Goal: Obtain resource: Download file/media

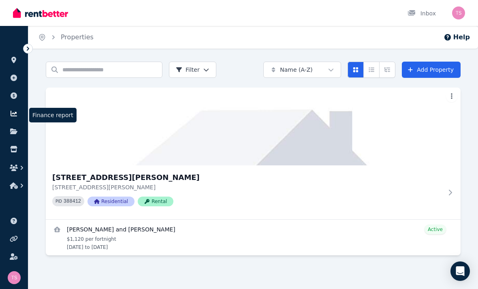
click at [14, 115] on icon at bounding box center [14, 113] width 8 height 6
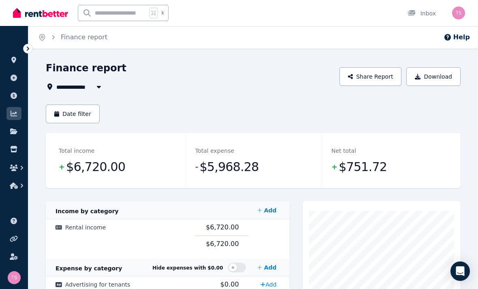
click at [71, 90] on span "All Properties" at bounding box center [82, 87] width 52 height 10
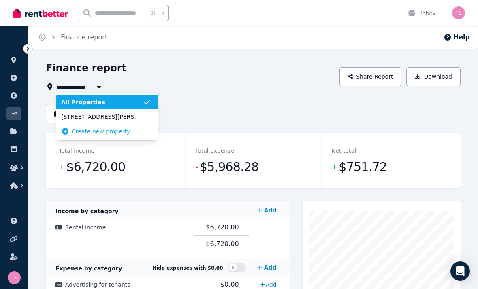
click at [72, 122] on li "[STREET_ADDRESS][PERSON_NAME]" at bounding box center [106, 116] width 101 height 15
type input "**********"
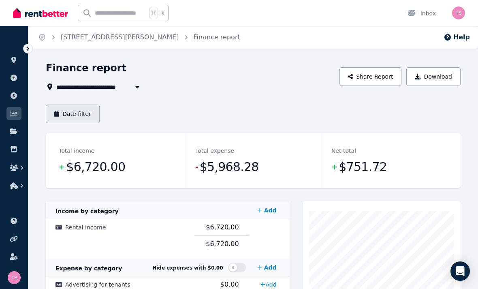
click at [88, 115] on button "Date filter" at bounding box center [73, 114] width 54 height 19
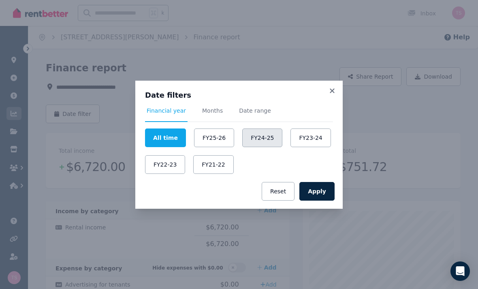
click at [268, 138] on button "FY24-25" at bounding box center [262, 137] width 40 height 19
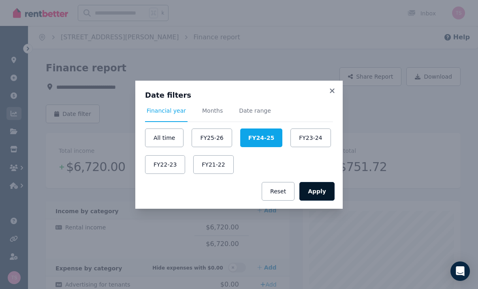
click at [327, 193] on button "Apply" at bounding box center [317, 191] width 35 height 19
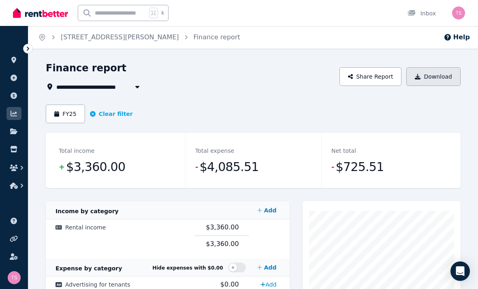
click at [447, 78] on button "Download" at bounding box center [434, 76] width 54 height 19
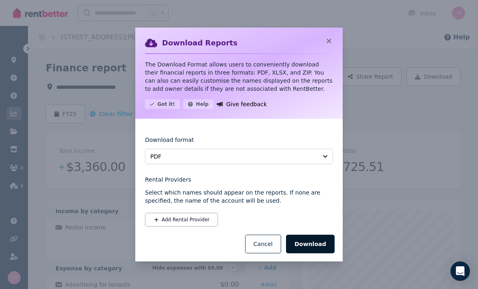
click at [322, 241] on button "Download" at bounding box center [310, 244] width 49 height 19
